Goal: Task Accomplishment & Management: Use online tool/utility

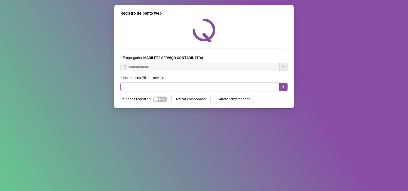
click at [155, 86] on input "text" at bounding box center [199, 86] width 159 height 8
type input "*****"
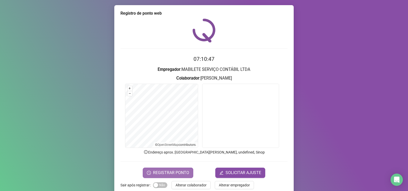
click at [170, 171] on span "REGISTRAR PONTO" at bounding box center [171, 172] width 36 height 6
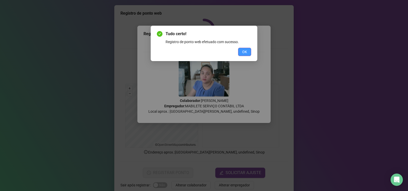
click at [242, 52] on button "OK" at bounding box center [244, 52] width 13 height 8
